Goal: Task Accomplishment & Management: Manage account settings

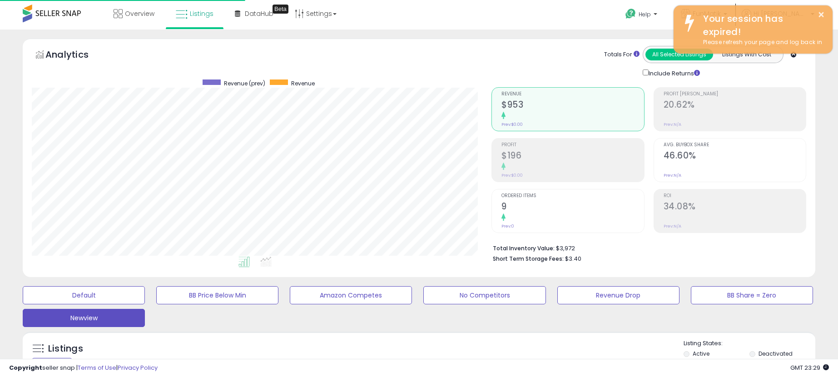
select select "**"
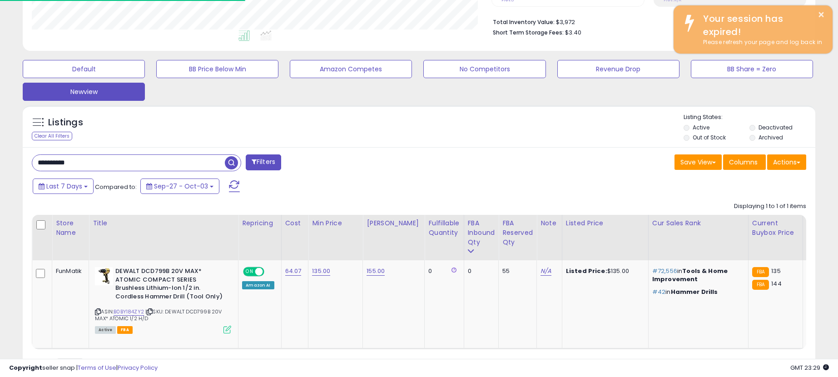
scroll to position [0, 151]
